Goal: Task Accomplishment & Management: Manage account settings

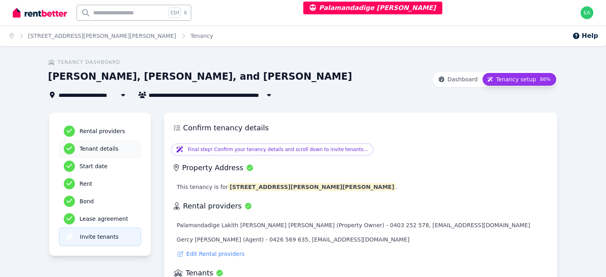
click at [80, 151] on h3 "Tenant details" at bounding box center [108, 149] width 57 height 8
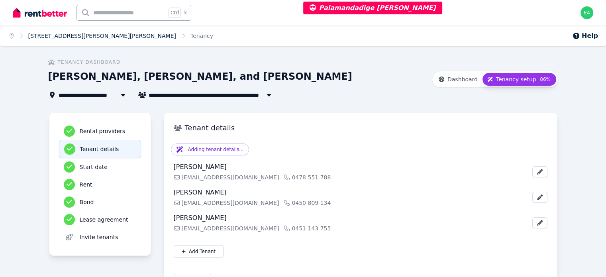
click at [56, 35] on link "[STREET_ADDRESS][PERSON_NAME][PERSON_NAME]" at bounding box center [102, 36] width 148 height 6
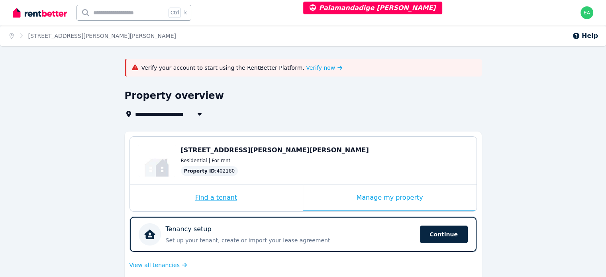
click at [275, 198] on div "Find a tenant" at bounding box center [216, 198] width 173 height 26
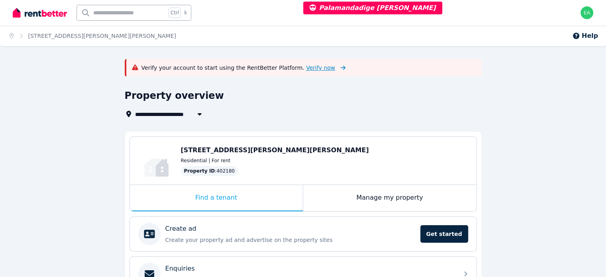
click at [306, 71] on span "Verify now" at bounding box center [320, 68] width 29 height 8
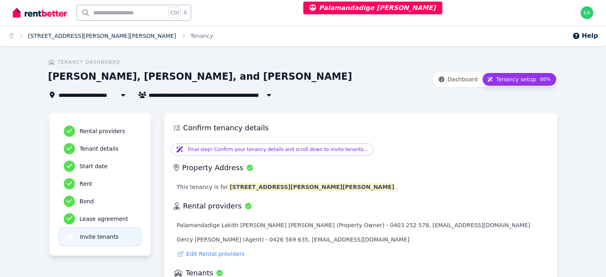
click at [44, 33] on link "36 Deverell Way, Bentley" at bounding box center [102, 36] width 148 height 6
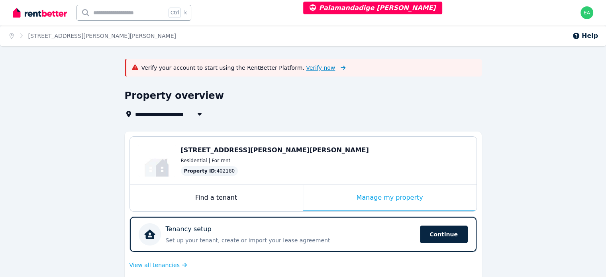
click at [306, 70] on span "Verify now" at bounding box center [320, 68] width 29 height 8
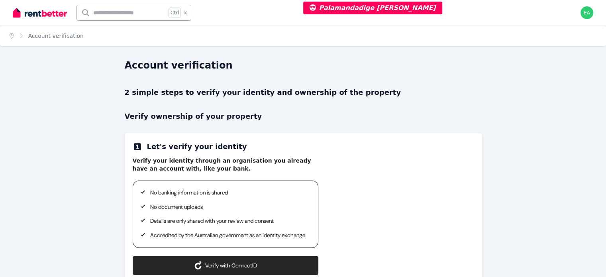
scroll to position [105, 0]
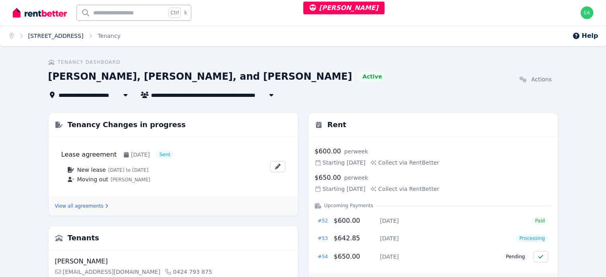
drag, startPoint x: 0, startPoint y: 0, endPoint x: 57, endPoint y: 36, distance: 67.5
click at [57, 36] on link "3 Jacaranda Ave, Blaxland" at bounding box center [55, 36] width 55 height 6
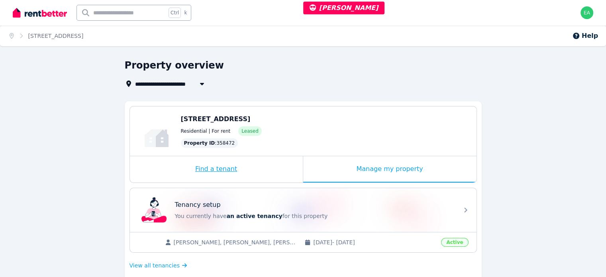
click at [261, 170] on div "Find a tenant" at bounding box center [216, 169] width 173 height 26
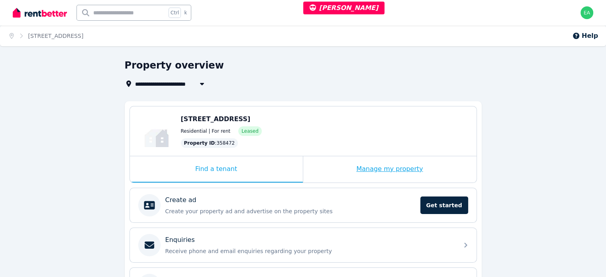
click at [335, 170] on div "Manage my property" at bounding box center [389, 169] width 173 height 26
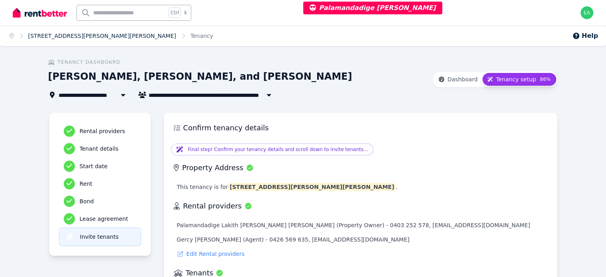
click at [69, 38] on link "36 Deverell Way, Bentley" at bounding box center [102, 36] width 148 height 6
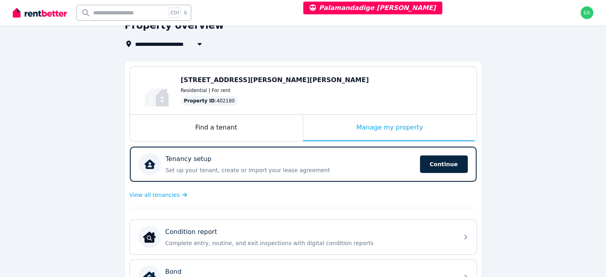
scroll to position [80, 0]
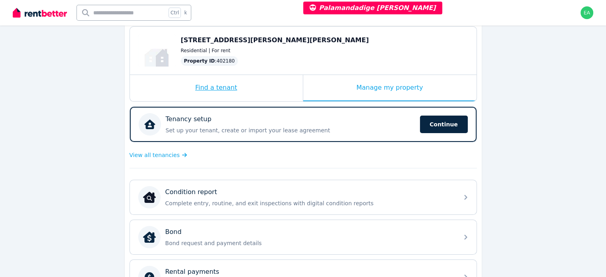
click at [268, 93] on div "Find a tenant" at bounding box center [216, 88] width 173 height 26
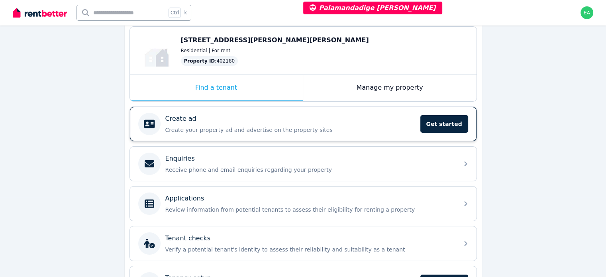
scroll to position [0, 0]
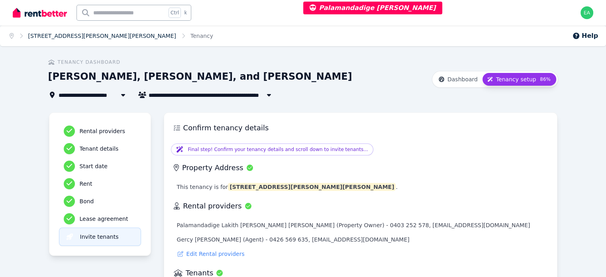
click at [51, 36] on link "[STREET_ADDRESS][PERSON_NAME][PERSON_NAME]" at bounding box center [102, 36] width 148 height 6
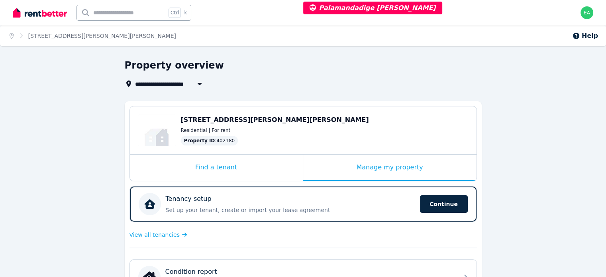
click at [265, 166] on div "Find a tenant" at bounding box center [216, 168] width 173 height 26
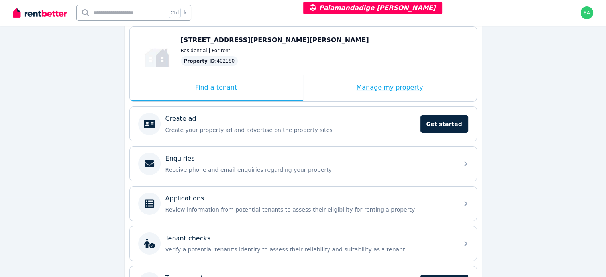
scroll to position [137, 0]
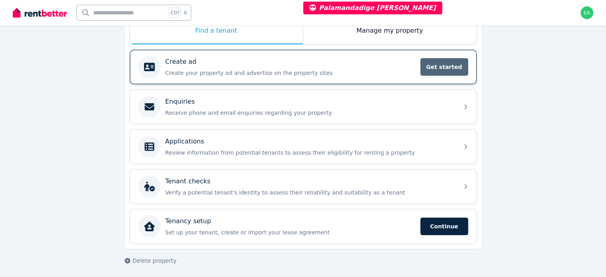
click at [430, 70] on span "Get started" at bounding box center [444, 67] width 48 height 18
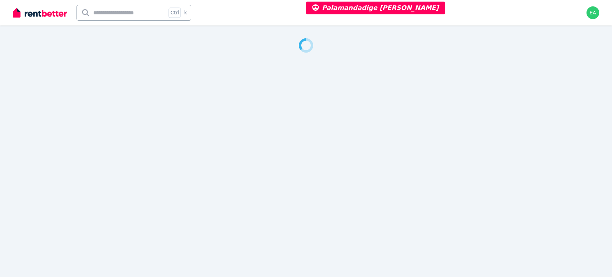
select select "**"
select select "**********"
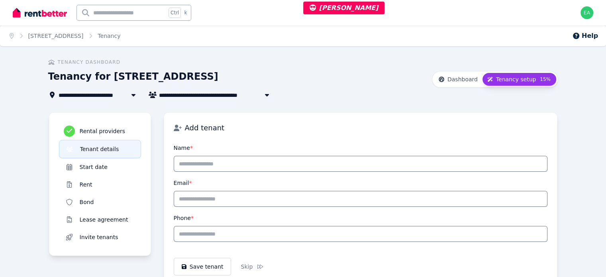
scroll to position [40, 0]
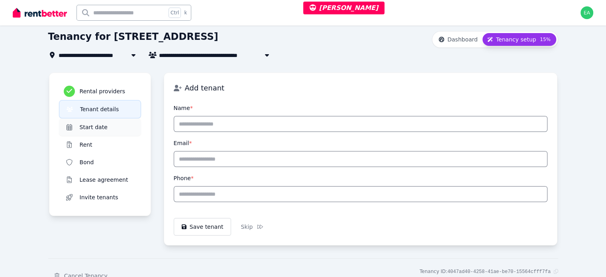
click at [73, 131] on div "Start date" at bounding box center [100, 127] width 73 height 11
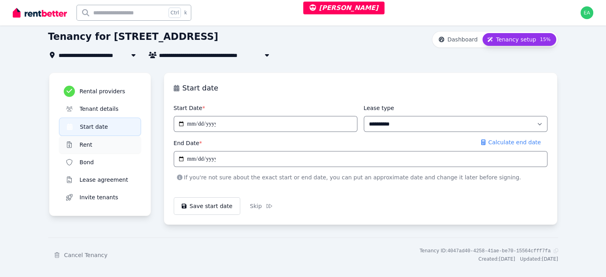
click at [80, 144] on h3 "Rent" at bounding box center [108, 145] width 57 height 8
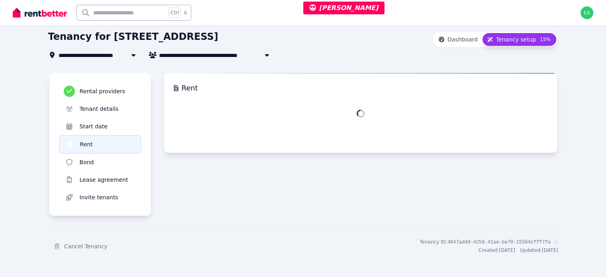
select select "**********"
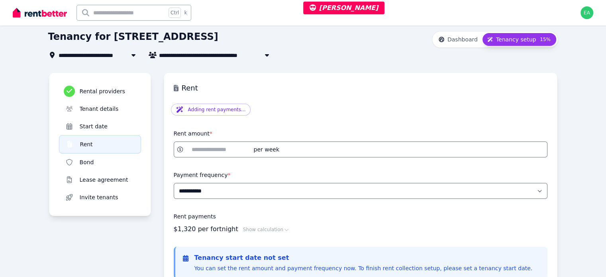
click at [187, 150] on input "******" at bounding box center [219, 149] width 65 height 9
